Goal: Transaction & Acquisition: Purchase product/service

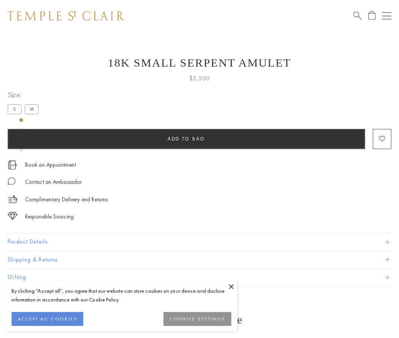
scroll to position [7, 0]
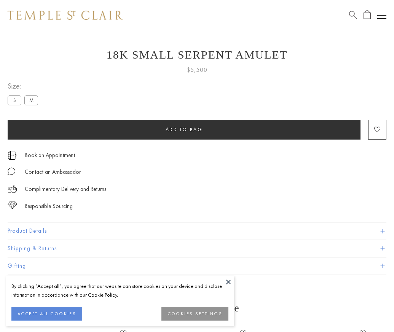
click at [184, 129] on span "Add to bag" at bounding box center [183, 129] width 37 height 6
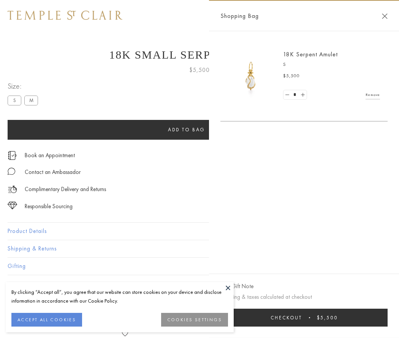
click at [305, 317] on button "Checkout $5,500" at bounding box center [304, 317] width 167 height 18
